Goal: Task Accomplishment & Management: Manage account settings

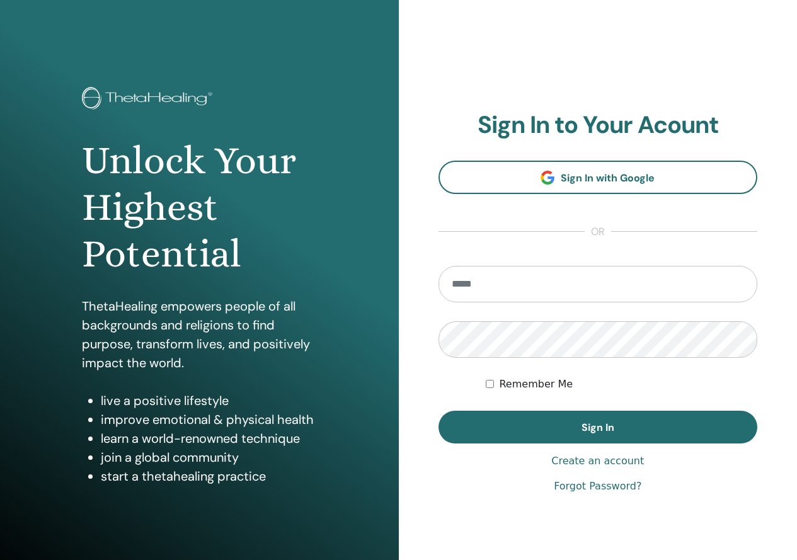
click at [573, 294] on input "email" at bounding box center [597, 284] width 319 height 37
type input "**********"
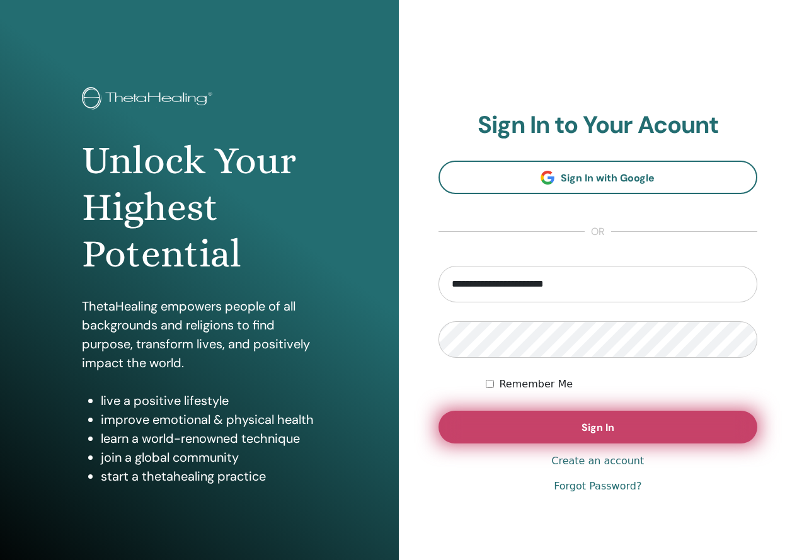
click at [600, 413] on button "Sign In" at bounding box center [597, 427] width 319 height 33
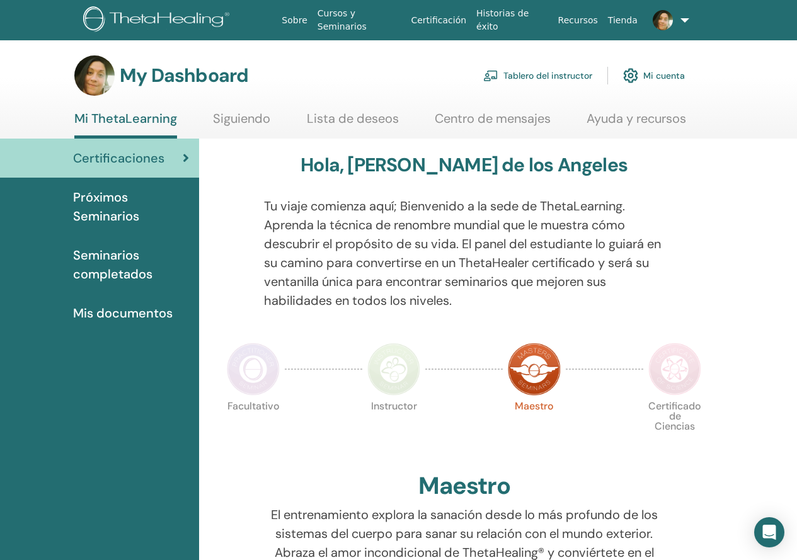
click at [546, 78] on link "Tablero del instructor" at bounding box center [537, 76] width 109 height 28
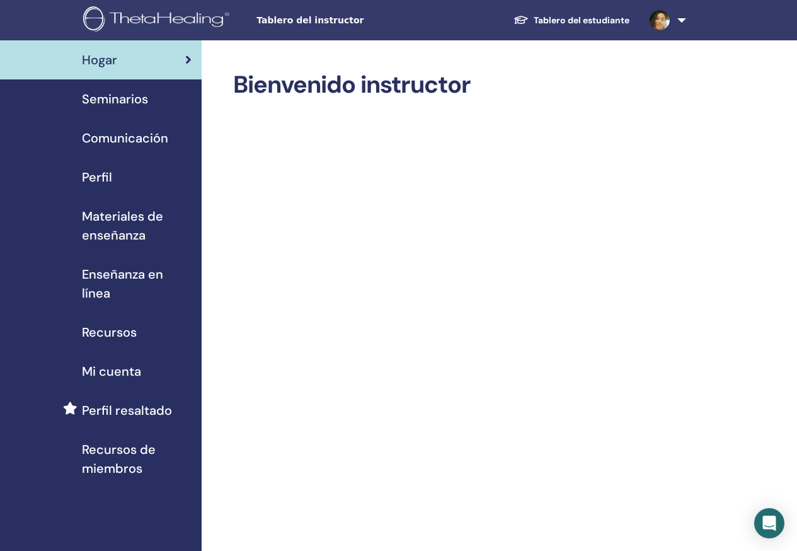
click at [119, 100] on span "Seminarios" at bounding box center [115, 98] width 66 height 19
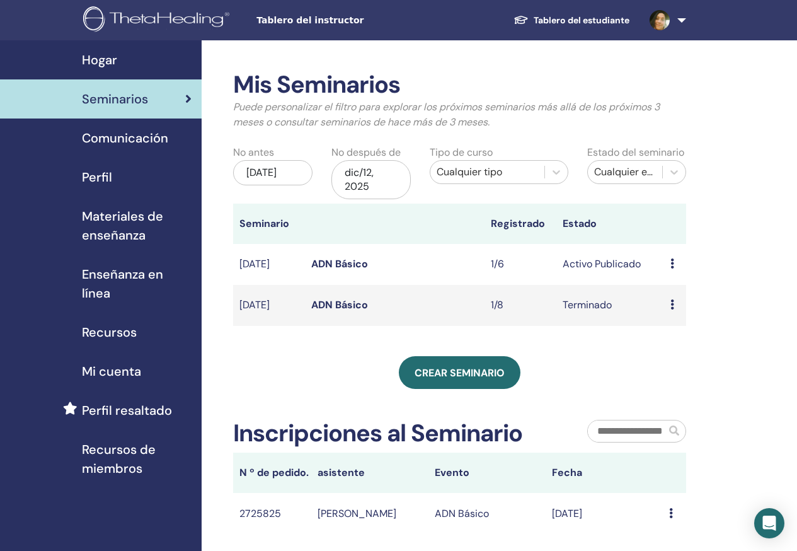
click at [687, 18] on link at bounding box center [665, 20] width 52 height 40
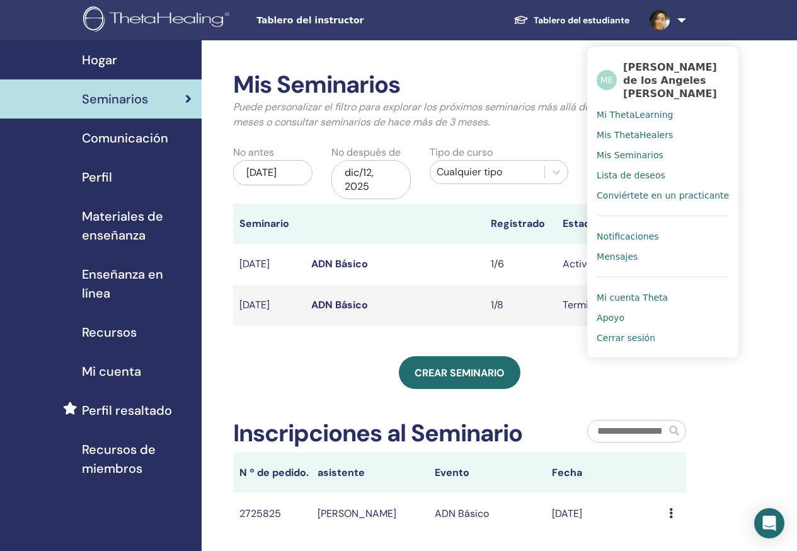
click at [615, 338] on span "Cerrar sesión" at bounding box center [626, 337] width 59 height 11
